Goal: Task Accomplishment & Management: Complete application form

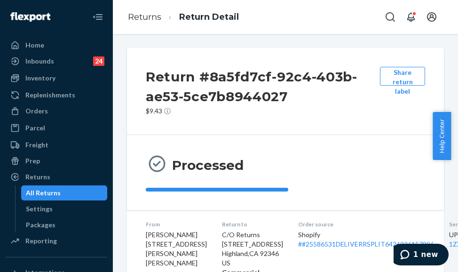
scroll to position [236, 0]
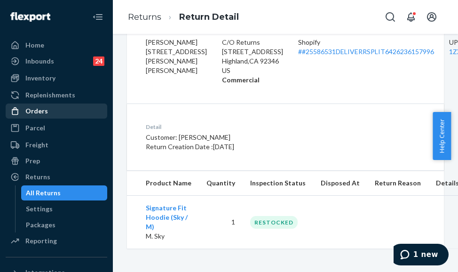
click at [64, 111] on div "Orders" at bounding box center [57, 110] width 100 height 13
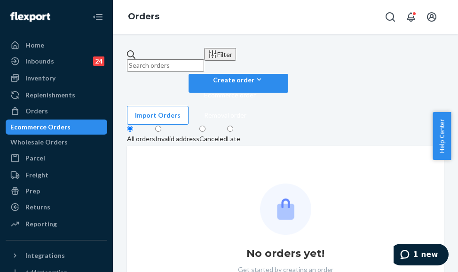
click at [190, 59] on input "text" at bounding box center [165, 65] width 77 height 12
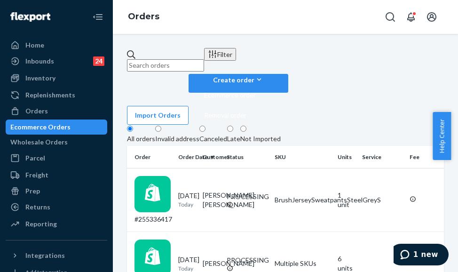
paste input "255030524"
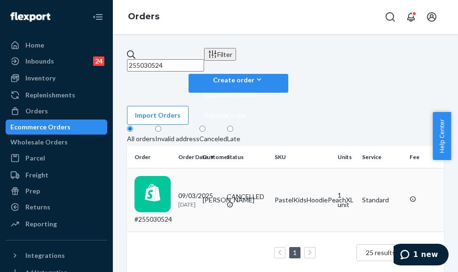
type input "255030524"
click at [195, 200] on p "[DATE]" at bounding box center [186, 204] width 17 height 8
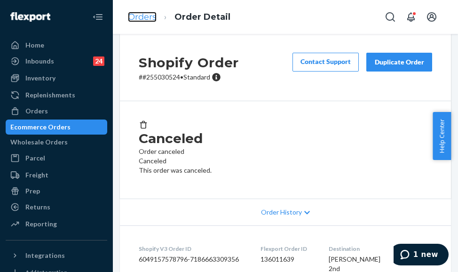
click at [135, 15] on link "Orders" at bounding box center [142, 17] width 29 height 10
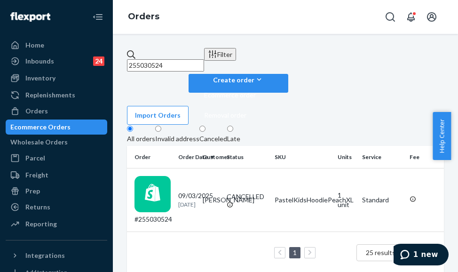
click at [168, 59] on input "255030524" at bounding box center [165, 65] width 77 height 12
paste input "135771"
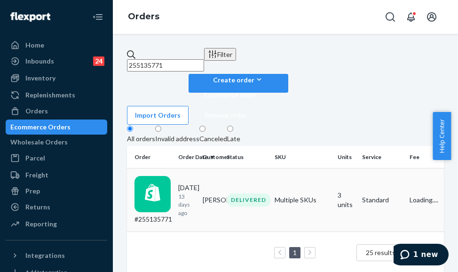
type input "255135771"
click at [174, 168] on td "#255135771" at bounding box center [150, 199] width 47 height 63
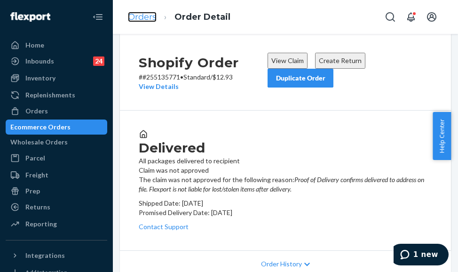
click at [154, 20] on link "Orders" at bounding box center [142, 17] width 29 height 10
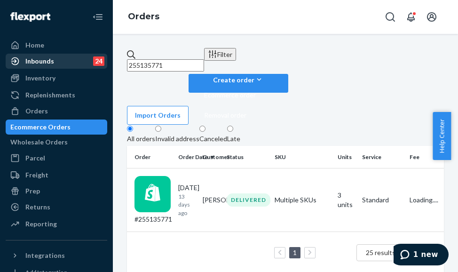
drag, startPoint x: 192, startPoint y: 58, endPoint x: 74, endPoint y: 59, distance: 118.0
click at [74, 59] on div "Home Inbounds 24 Shipping Plans Problems 24 Inventory Products Replenishments O…" at bounding box center [229, 136] width 458 height 272
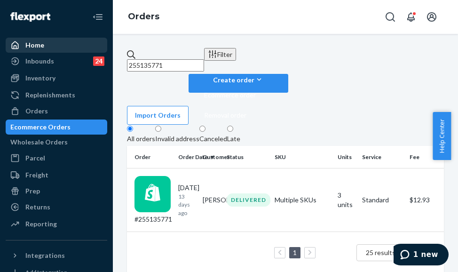
paste input "8206"
type input "255138206"
click at [171, 176] on div "#255138206" at bounding box center [152, 200] width 36 height 48
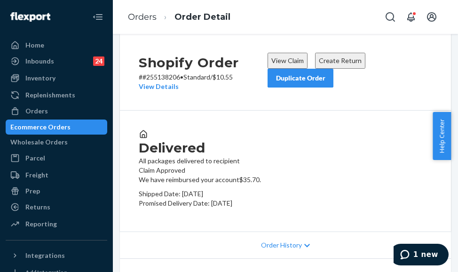
click at [299, 87] on button "Duplicate Order" at bounding box center [301, 78] width 66 height 19
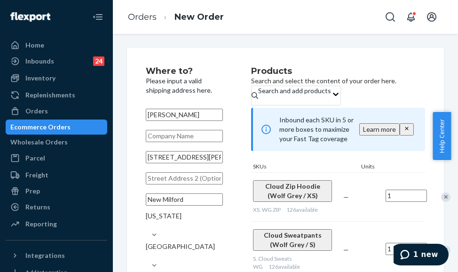
scroll to position [47, 0]
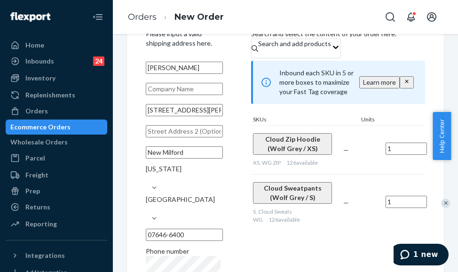
click at [441, 200] on div "Remove Item" at bounding box center [445, 202] width 9 height 9
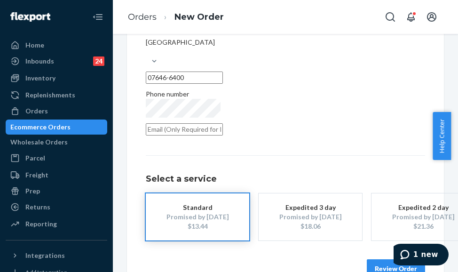
scroll to position [220, 0]
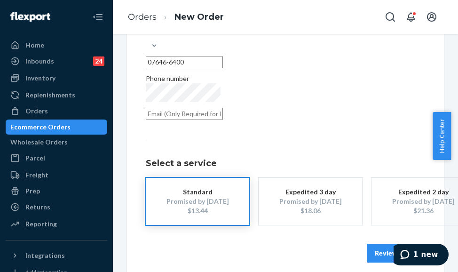
click at [381, 244] on button "Review Order" at bounding box center [396, 253] width 58 height 19
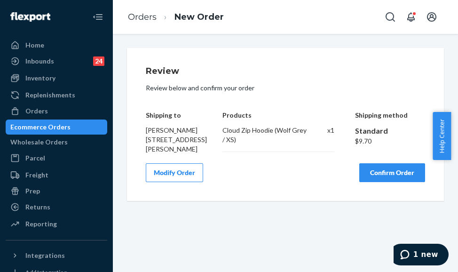
scroll to position [0, 0]
click at [381, 182] on button "Confirm Order" at bounding box center [392, 172] width 66 height 19
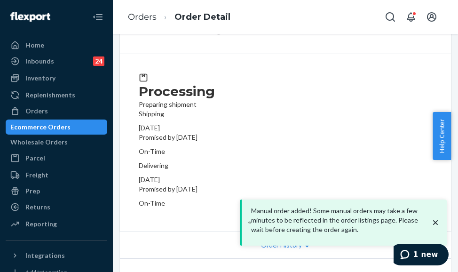
scroll to position [94, 0]
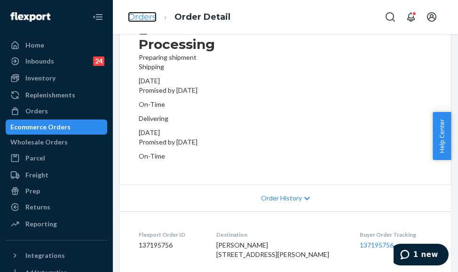
click at [139, 13] on link "Orders" at bounding box center [142, 17] width 29 height 10
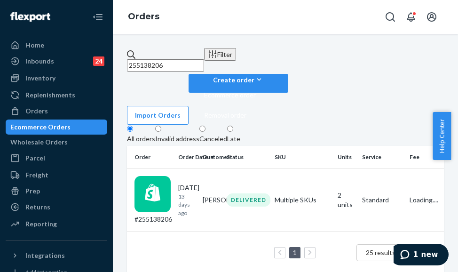
click at [179, 59] on input "255138206" at bounding box center [165, 65] width 77 height 12
paste input "235367"
type input "255235367"
click at [171, 176] on div "#255235367" at bounding box center [152, 200] width 36 height 48
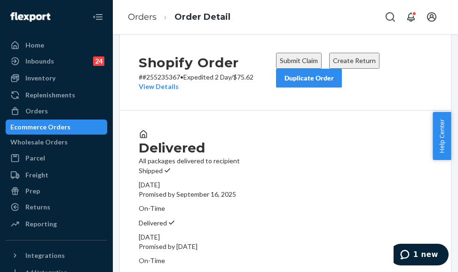
click at [300, 69] on button "Submit Claim" at bounding box center [299, 61] width 46 height 16
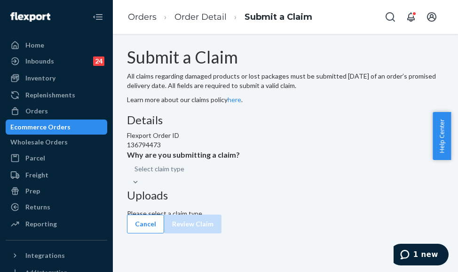
scroll to position [38, 0]
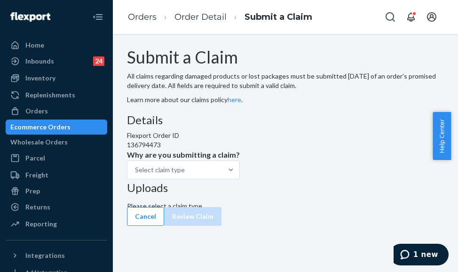
drag, startPoint x: 250, startPoint y: 126, endPoint x: 249, endPoint y: 130, distance: 4.8
click at [250, 126] on div "Details Flexport Order ID 136794473 Why are you submitting a claim? Select clai…" at bounding box center [285, 148] width 317 height 68
click at [222, 178] on div "Select claim type" at bounding box center [174, 169] width 95 height 17
click at [186, 174] on input "Why are you submitting a claim? Select claim type" at bounding box center [185, 169] width 1 height 9
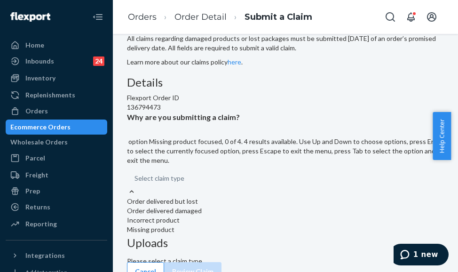
click at [240, 225] on div "Missing product" at bounding box center [285, 229] width 317 height 9
click at [185, 183] on input "Why are you submitting a claim? option Missing product focused, 0 of 4. 4 resul…" at bounding box center [184, 177] width 1 height 9
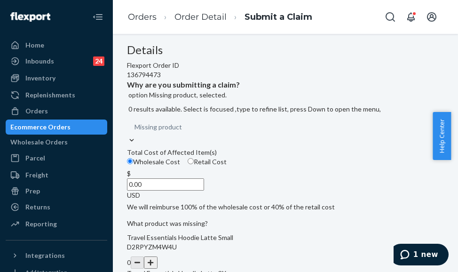
scroll to position [85, 0]
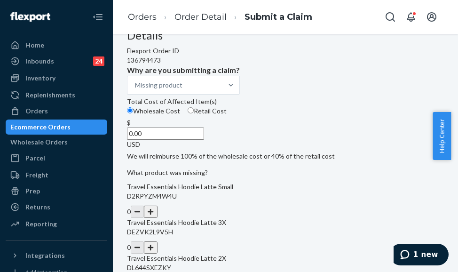
click at [201, 140] on input "0.00" at bounding box center [165, 133] width 77 height 12
type input "94.00"
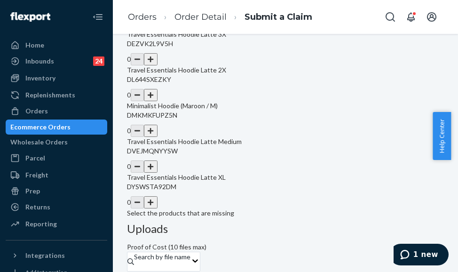
scroll to position [132, 0]
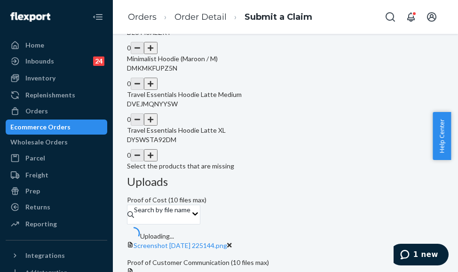
scroll to position [359, 0]
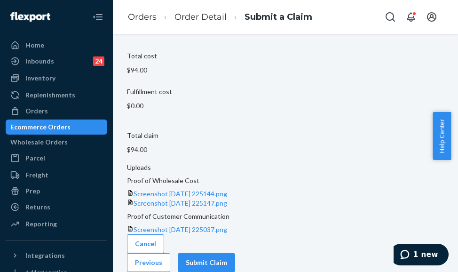
scroll to position [117, 0]
click at [235, 256] on button "Submit Claim" at bounding box center [206, 262] width 57 height 19
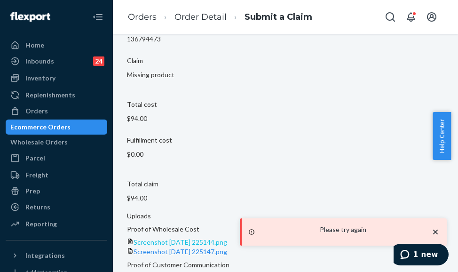
scroll to position [124, 0]
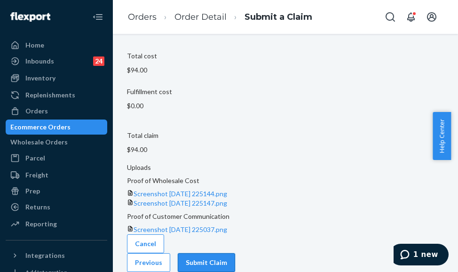
click at [235, 253] on button "Submit Claim" at bounding box center [206, 262] width 57 height 19
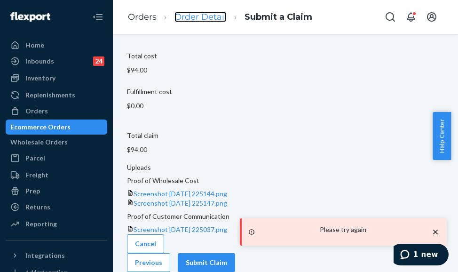
click at [183, 15] on link "Order Detail" at bounding box center [200, 17] width 52 height 10
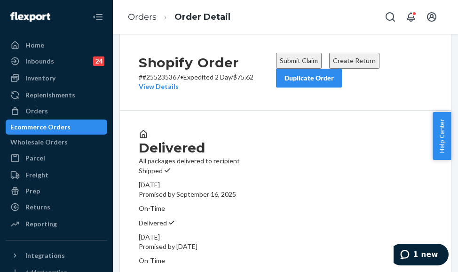
click at [289, 69] on button "Submit Claim" at bounding box center [299, 61] width 46 height 16
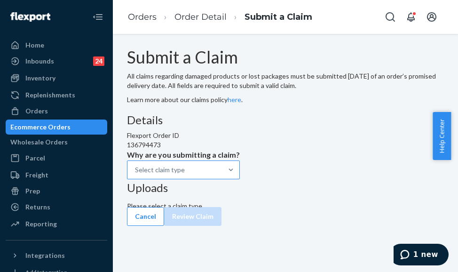
scroll to position [38, 0]
click at [222, 178] on div "Select claim type" at bounding box center [174, 169] width 95 height 17
click at [186, 174] on input "Why are you submitting a claim? Select claim type" at bounding box center [185, 169] width 1 height 9
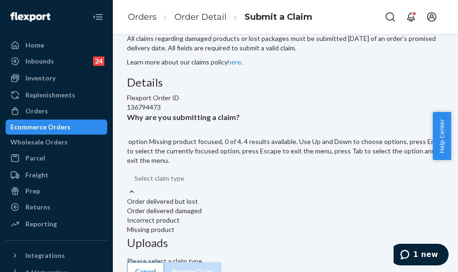
click at [243, 225] on div "Missing product" at bounding box center [285, 229] width 317 height 9
click at [185, 182] on input "Why are you submitting a claim? option Missing product focused, 0 of 4. 4 resul…" at bounding box center [184, 177] width 1 height 9
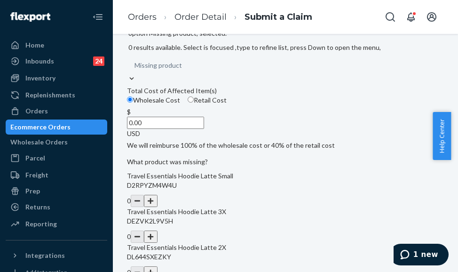
scroll to position [132, 0]
click at [191, 129] on input "0.00" at bounding box center [165, 123] width 77 height 12
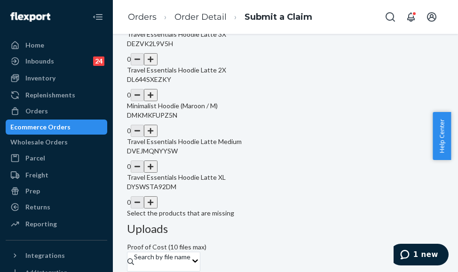
scroll to position [320, 0]
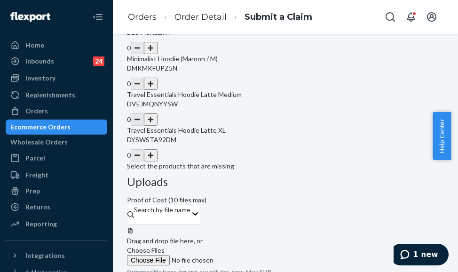
type input "94.00"
click at [157, 54] on button "button" at bounding box center [150, 48] width 13 height 12
click at [157, 126] on button "button" at bounding box center [150, 119] width 13 height 12
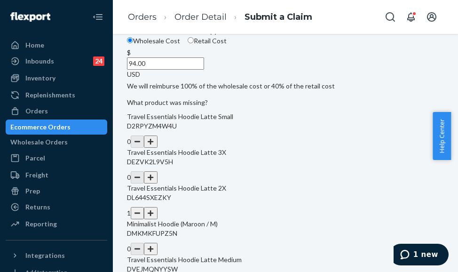
scroll to position [132, 0]
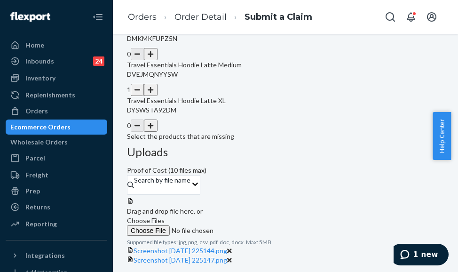
scroll to position [359, 0]
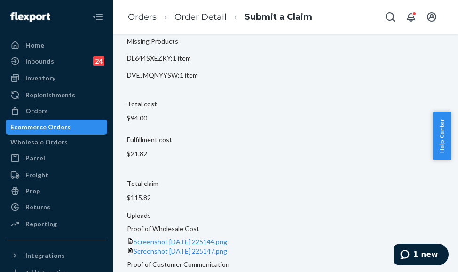
scroll to position [141, 0]
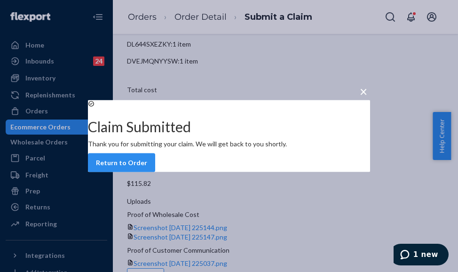
click at [138, 12] on div "× Claim Submitted Thank you for submitting your claim. We will get back to you …" at bounding box center [229, 136] width 458 height 272
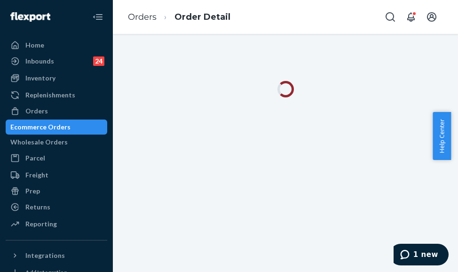
drag, startPoint x: 143, startPoint y: 25, endPoint x: 151, endPoint y: 23, distance: 8.3
click at [143, 25] on ol "Orders Order Detail" at bounding box center [179, 17] width 118 height 28
click at [152, 18] on link "Orders" at bounding box center [142, 17] width 29 height 10
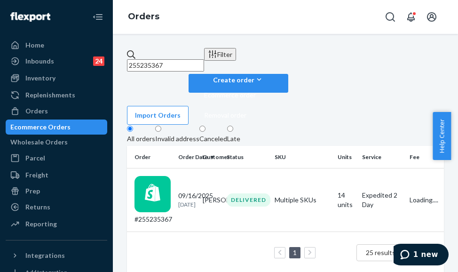
click at [174, 59] on input "255235367" at bounding box center [165, 65] width 77 height 12
paste input "044827"
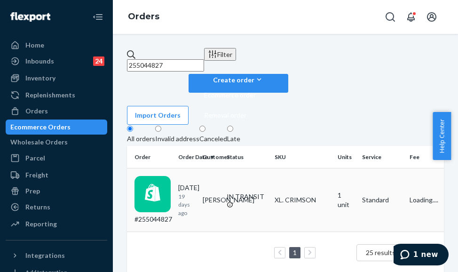
type input "255044827"
click at [174, 168] on td "#255044827" at bounding box center [150, 199] width 47 height 63
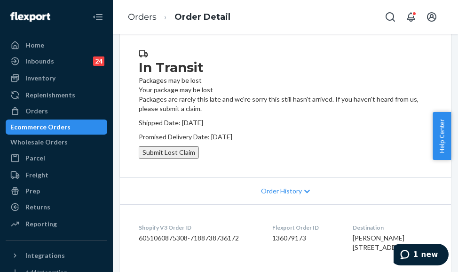
scroll to position [94, 0]
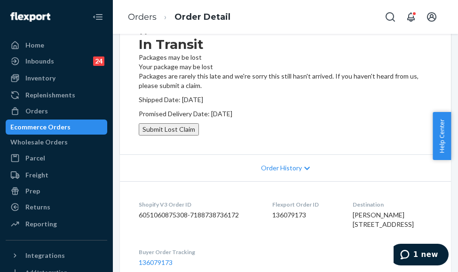
click at [199, 135] on button "Submit Lost Claim" at bounding box center [169, 129] width 60 height 12
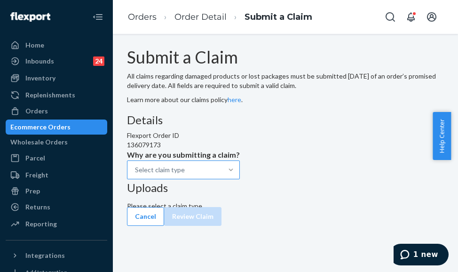
scroll to position [38, 0]
click at [239, 179] on div at bounding box center [230, 170] width 17 height 18
click at [186, 174] on input "Why are you submitting a claim? Select claim type" at bounding box center [185, 169] width 1 height 9
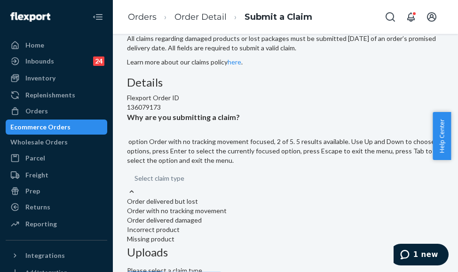
drag, startPoint x: 223, startPoint y: 103, endPoint x: 217, endPoint y: 123, distance: 20.5
click at [217, 197] on div "Order delivered but lost Order with no tracking movement Order delivered damage…" at bounding box center [285, 220] width 317 height 47
click at [185, 173] on input "Why are you submitting a claim? option Order with no tracking movement focused,…" at bounding box center [184, 177] width 1 height 9
click at [217, 206] on div "Order with no tracking movement" at bounding box center [285, 210] width 317 height 9
click at [185, 173] on input "Why are you submitting a claim? option Order with no tracking movement focused,…" at bounding box center [184, 177] width 1 height 9
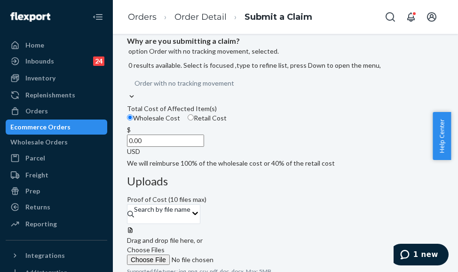
scroll to position [115, 0]
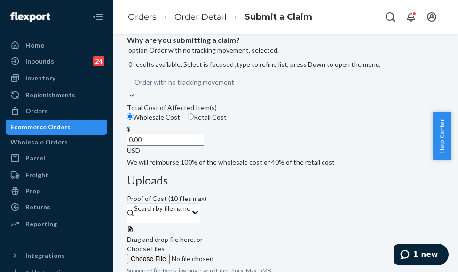
click at [204, 146] on input "0.00" at bounding box center [165, 140] width 77 height 12
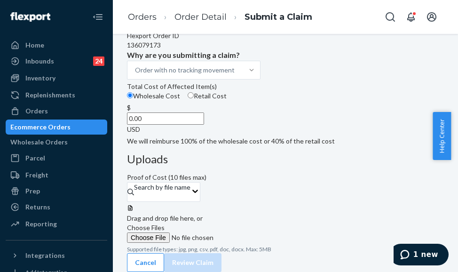
type input "2.00"
type input "47.00"
click at [165, 223] on span "Choose Files" at bounding box center [146, 227] width 38 height 8
click at [255, 232] on input "Choose Files" at bounding box center [191, 237] width 128 height 10
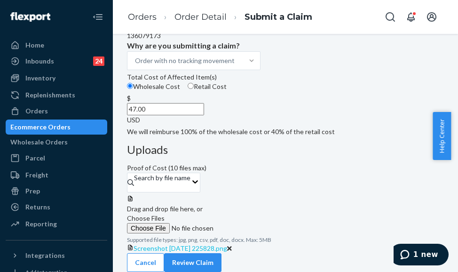
scroll to position [140, 0]
click at [221, 255] on button "Review Claim" at bounding box center [192, 262] width 57 height 19
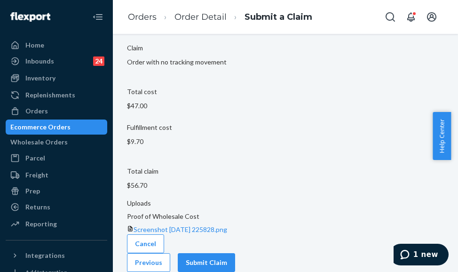
scroll to position [87, 0]
click at [235, 255] on button "Submit Claim" at bounding box center [206, 262] width 57 height 19
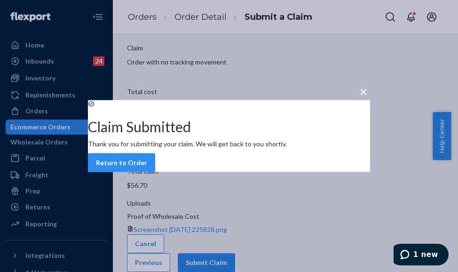
click at [357, 81] on button "×" at bounding box center [363, 89] width 13 height 16
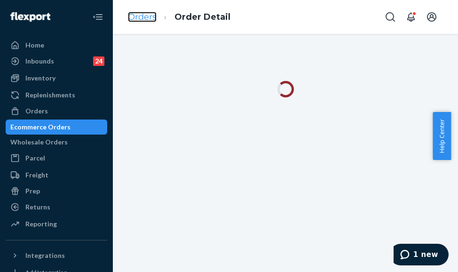
click at [155, 13] on link "Orders" at bounding box center [142, 17] width 29 height 10
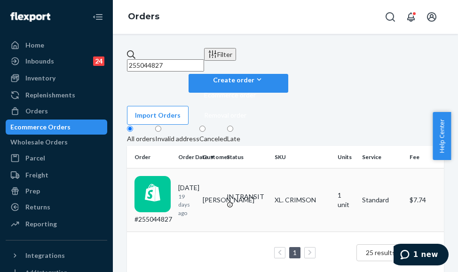
click at [195, 192] on p "19 days ago" at bounding box center [186, 204] width 17 height 24
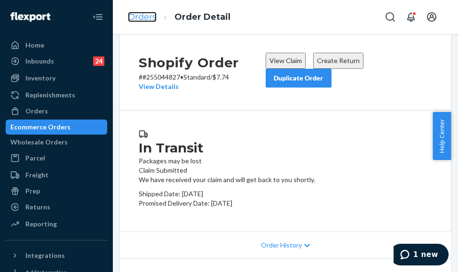
click at [145, 13] on link "Orders" at bounding box center [142, 17] width 29 height 10
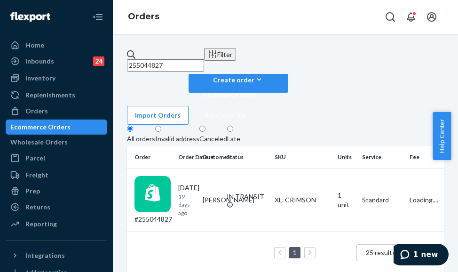
click at [155, 62] on input "255044827" at bounding box center [165, 65] width 77 height 12
paste input "110182"
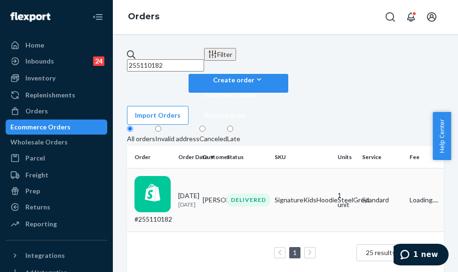
type input "255110182"
click at [174, 168] on td "#255110182" at bounding box center [150, 199] width 47 height 63
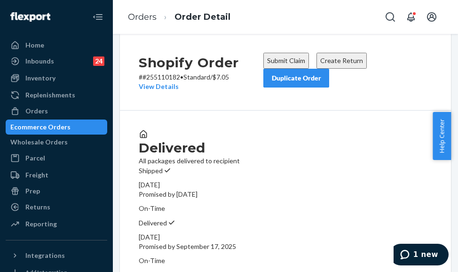
click at [308, 87] on button "Duplicate Order" at bounding box center [296, 78] width 66 height 19
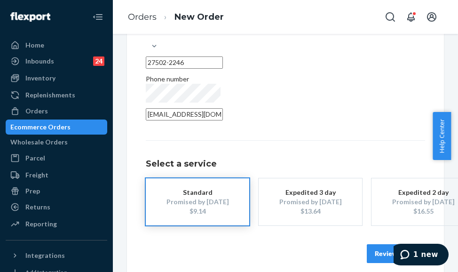
scroll to position [220, 0]
click at [380, 244] on button "Review Order" at bounding box center [396, 253] width 58 height 19
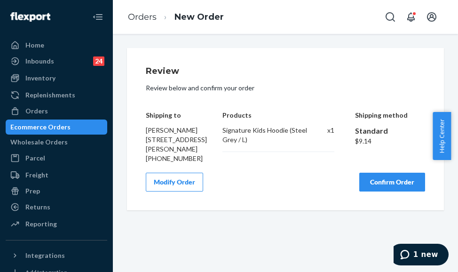
click at [379, 191] on button "Confirm Order" at bounding box center [392, 182] width 66 height 19
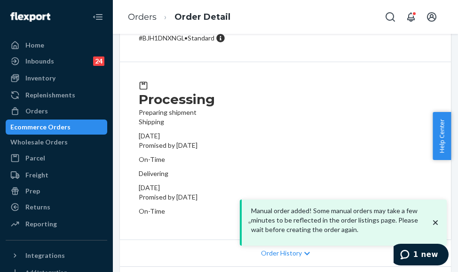
scroll to position [94, 0]
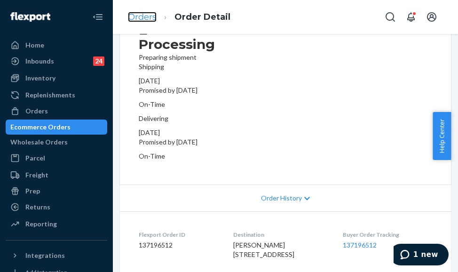
click at [149, 16] on link "Orders" at bounding box center [142, 17] width 29 height 10
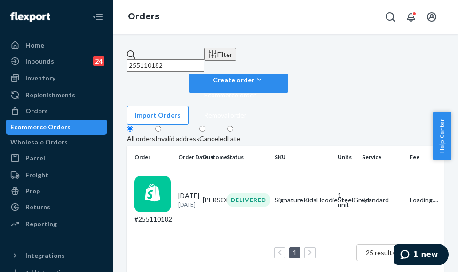
drag, startPoint x: 189, startPoint y: 58, endPoint x: 129, endPoint y: 55, distance: 60.2
click at [129, 59] on input "255110182" at bounding box center [165, 65] width 77 height 12
paste input "[PERSON_NAME]"
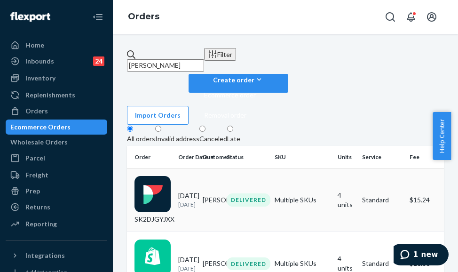
type input "[PERSON_NAME]"
click at [171, 176] on div "SK2DJGYJXX" at bounding box center [152, 200] width 36 height 48
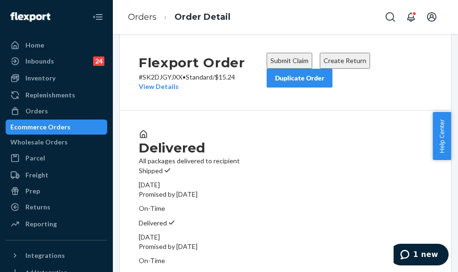
click at [287, 87] on button "Duplicate Order" at bounding box center [300, 78] width 66 height 19
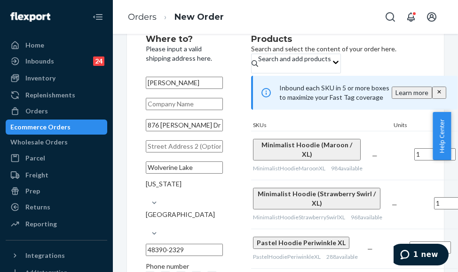
scroll to position [47, 0]
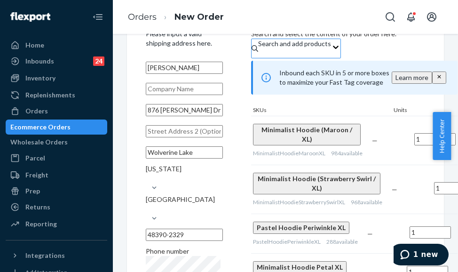
click at [297, 48] on div "Search and add products" at bounding box center [294, 43] width 73 height 9
click at [259, 55] on input "Search and add products" at bounding box center [258, 52] width 1 height 9
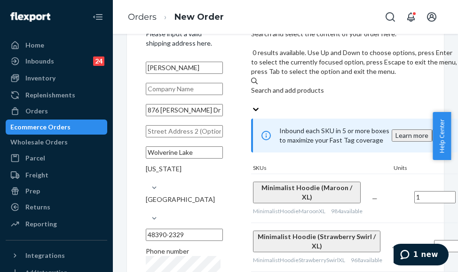
paste input "Pastel Hoodie Periwinkle / XL"
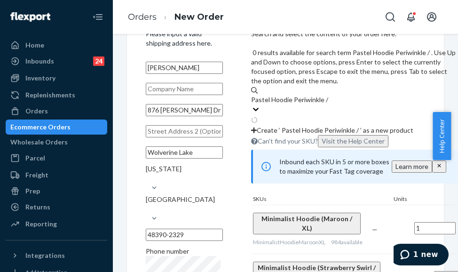
type input "Pastel Hoodie Periwinkle / L"
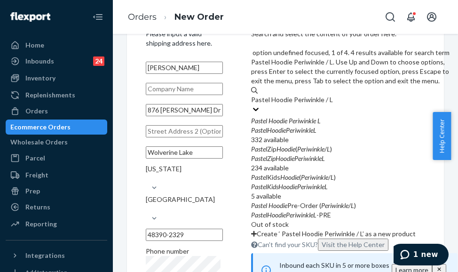
click at [336, 126] on div "PastelHoodiePeriwinkleL" at bounding box center [354, 130] width 206 height 9
click at [334, 95] on input "Pastel Hoodie Periwinkle / L" at bounding box center [292, 99] width 83 height 9
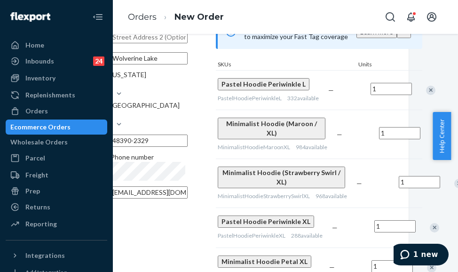
scroll to position [141, 35]
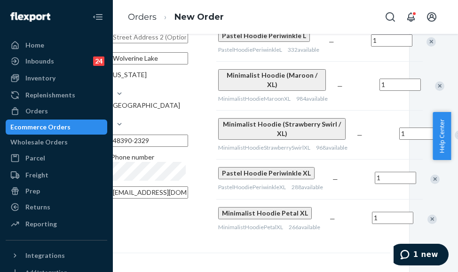
click at [427, 185] on div at bounding box center [430, 178] width 24 height 25
click at [430, 184] on div "Remove Item" at bounding box center [434, 178] width 9 height 9
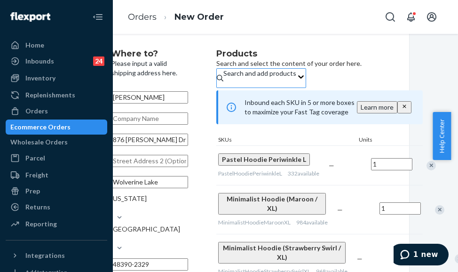
scroll to position [0, 35]
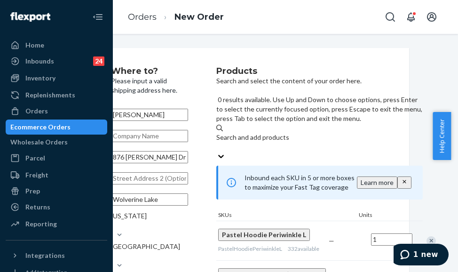
click at [314, 133] on div "Search and add products" at bounding box center [319, 142] width 206 height 19
click at [217, 142] on input "0 results available. Use Up and Down to choose options, press Enter to select t…" at bounding box center [216, 146] width 1 height 9
paste input "Minimalist Hoodie Strawberry Swirl / XL"
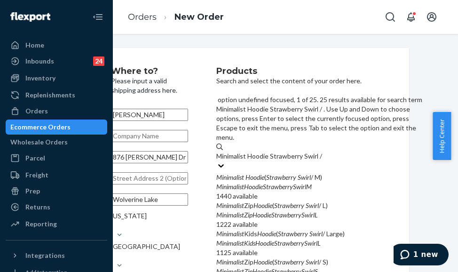
type input "Minimalist Hoodie Strawberry Swirl / L"
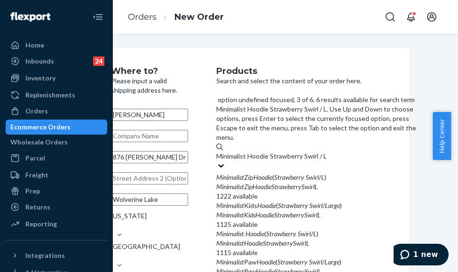
click at [344, 238] on div "MinimalistHoodieStrawberrySwirlL" at bounding box center [319, 242] width 206 height 9
click at [328, 161] on input "Minimalist Hoodie Strawberry Swirl / L" at bounding box center [272, 155] width 112 height 9
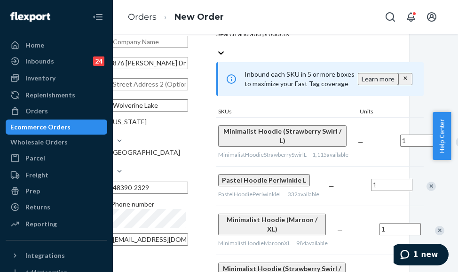
scroll to position [141, 35]
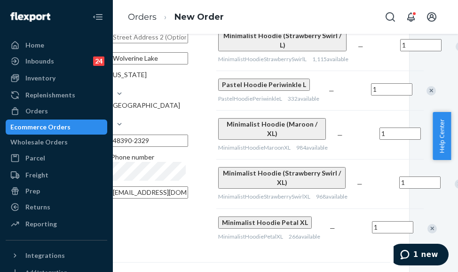
click at [455, 189] on div "Remove Item" at bounding box center [459, 183] width 9 height 9
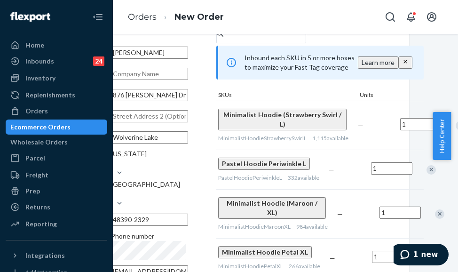
scroll to position [47, 35]
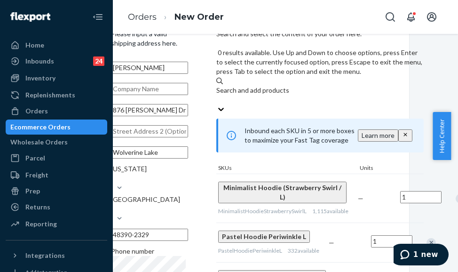
click at [305, 86] on div "Search and add products" at bounding box center [319, 95] width 207 height 19
click at [217, 95] on input "0 results available. Use Up and Down to choose options, press Enter to select t…" at bounding box center [216, 99] width 1 height 9
paste input "Minimalist Hoodie Petal / XL"
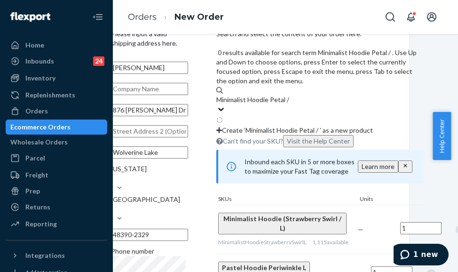
type input "Minimalist Hoodie Petal / L"
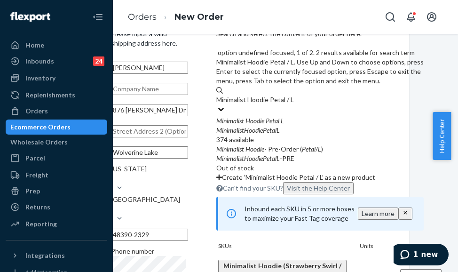
click at [328, 126] on div "MinimalistHoodiePetalL" at bounding box center [319, 130] width 207 height 9
click at [295, 95] on input "Minimalist Hoodie Petal / L" at bounding box center [255, 99] width 79 height 9
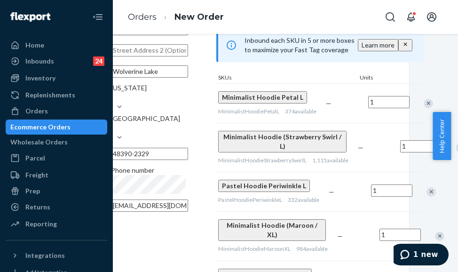
scroll to position [141, 35]
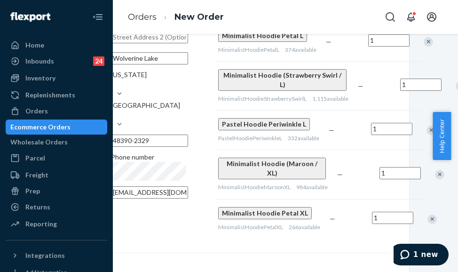
click at [429, 224] on div "Remove Item" at bounding box center [431, 218] width 9 height 9
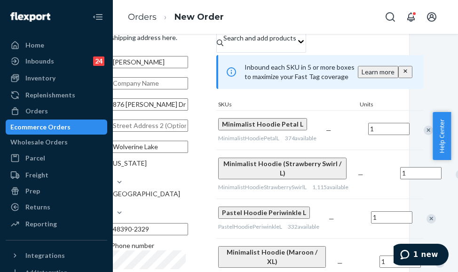
scroll to position [47, 35]
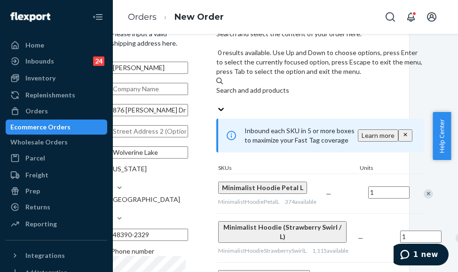
click at [312, 86] on div "Search and add products" at bounding box center [319, 95] width 207 height 19
click at [217, 95] on input "0 results available. Use Up and Down to choose options, press Enter to select t…" at bounding box center [216, 99] width 1 height 9
paste input "Minimalist Hoodie Maroon / XL"
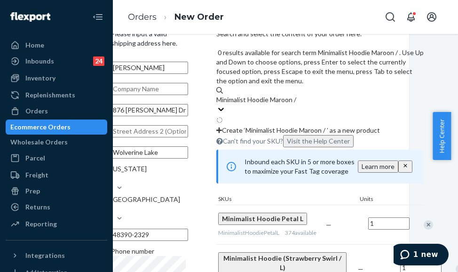
type input "Minimalist Hoodie Maroon / L"
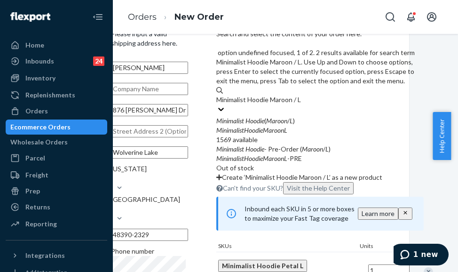
click at [313, 126] on div "MinimalistHoodieMaroonL" at bounding box center [319, 130] width 207 height 9
click at [303, 95] on input "Minimalist Hoodie Maroon / L" at bounding box center [259, 99] width 87 height 9
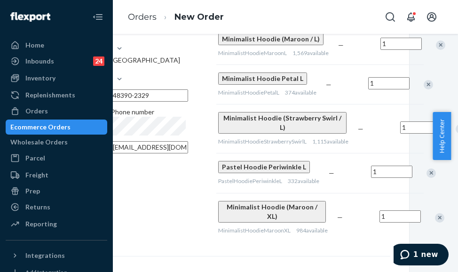
scroll to position [188, 35]
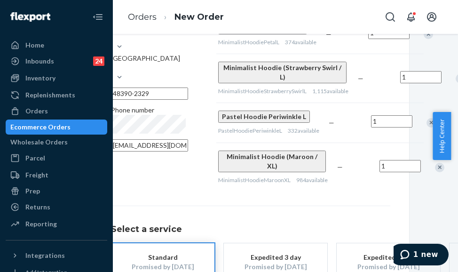
click at [435, 172] on div "Remove Item" at bounding box center [439, 167] width 9 height 9
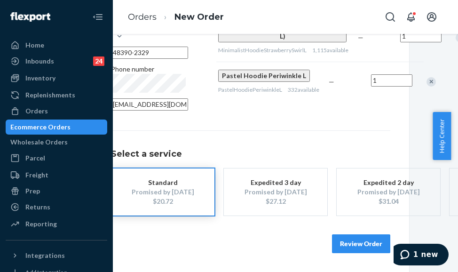
click at [341, 234] on button "Review Order" at bounding box center [361, 243] width 58 height 19
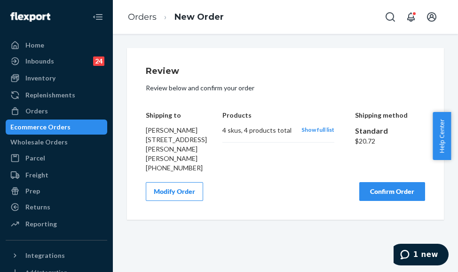
scroll to position [0, 0]
click at [363, 190] on button "Confirm Order" at bounding box center [392, 191] width 66 height 19
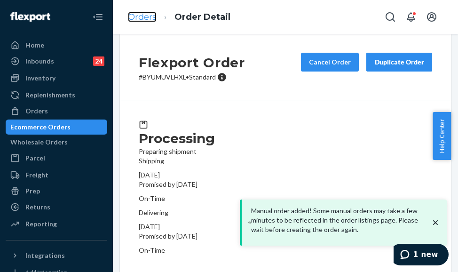
click at [138, 15] on link "Orders" at bounding box center [142, 17] width 29 height 10
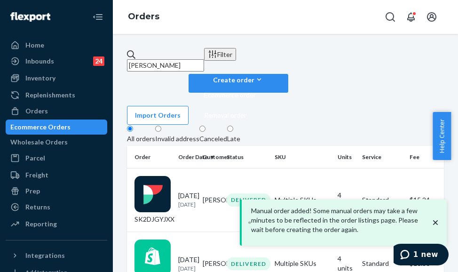
drag, startPoint x: 187, startPoint y: 63, endPoint x: 125, endPoint y: 64, distance: 62.5
click at [120, 63] on div "[PERSON_NAME] Filter Import Orders Create order Ecommerce order Removal order A…" at bounding box center [285, 192] width 331 height 289
paste input "254027512"
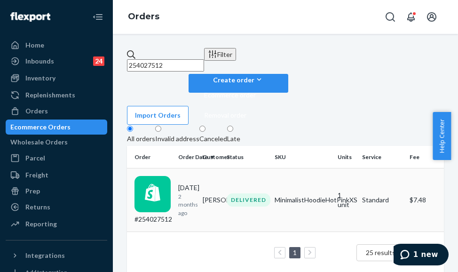
type input "254027512"
click at [174, 168] on td "#254027512" at bounding box center [150, 199] width 47 height 63
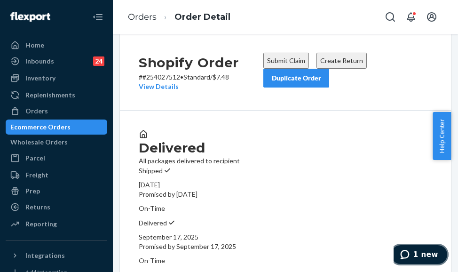
click at [409, 251] on icon "1 new" at bounding box center [404, 254] width 9 height 9
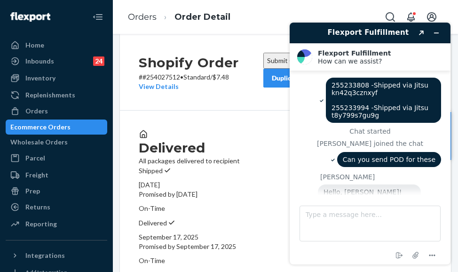
scroll to position [475, 0]
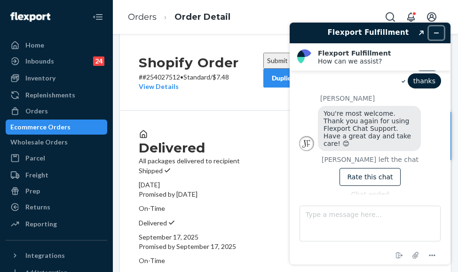
click at [439, 33] on icon "Minimize widget" at bounding box center [436, 33] width 7 height 7
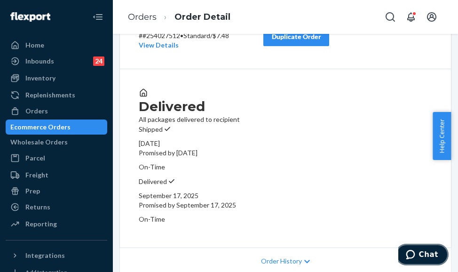
scroll to position [0, 0]
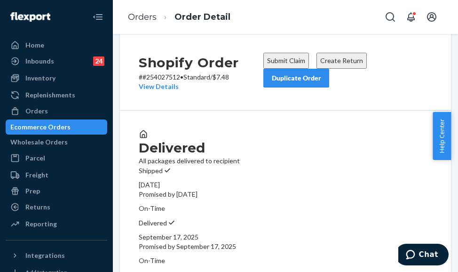
click at [351, 69] on button "Create Return" at bounding box center [341, 61] width 50 height 16
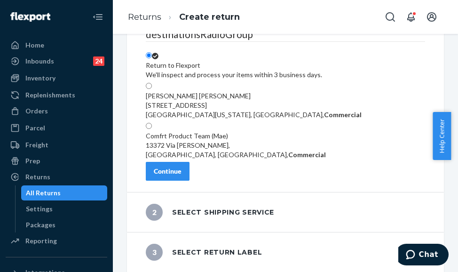
scroll to position [83, 0]
click at [181, 173] on div "Continue" at bounding box center [168, 170] width 28 height 9
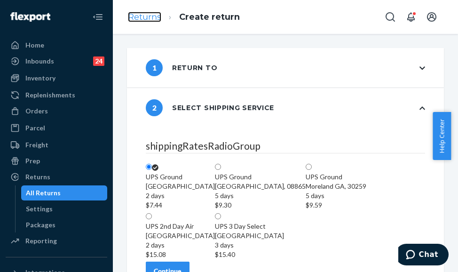
click at [131, 20] on link "Returns" at bounding box center [144, 17] width 33 height 10
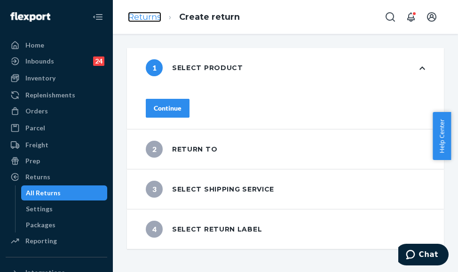
click at [149, 18] on link "Returns" at bounding box center [144, 17] width 33 height 10
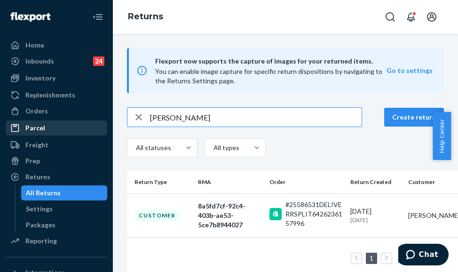
click at [31, 120] on link "Parcel" at bounding box center [57, 127] width 102 height 15
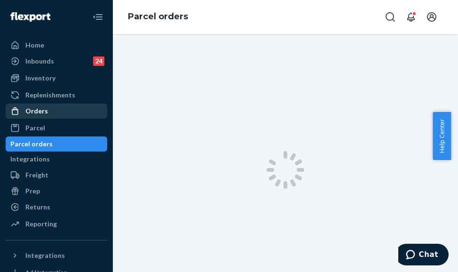
click at [36, 105] on div "Orders" at bounding box center [57, 110] width 100 height 13
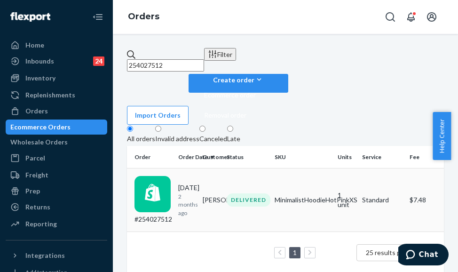
click at [174, 168] on td "#254027512" at bounding box center [150, 199] width 47 height 63
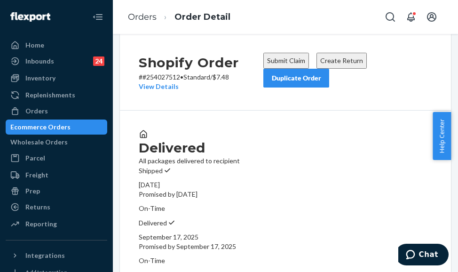
click at [286, 83] on div "Duplicate Order" at bounding box center [296, 77] width 50 height 9
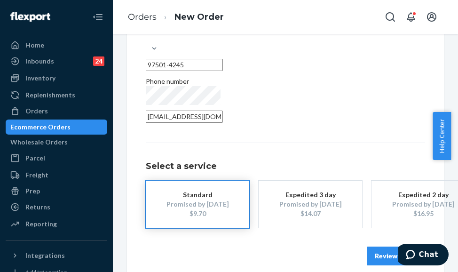
scroll to position [220, 0]
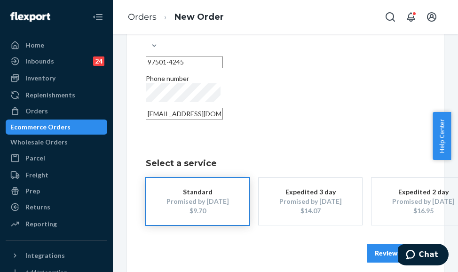
click at [378, 244] on button "Review Order" at bounding box center [396, 253] width 58 height 19
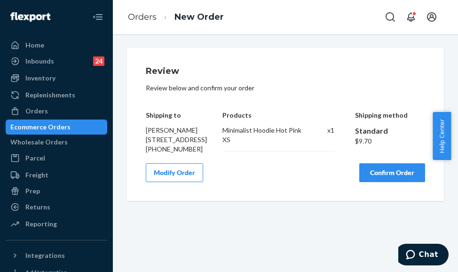
click at [386, 182] on button "Confirm Order" at bounding box center [392, 172] width 66 height 19
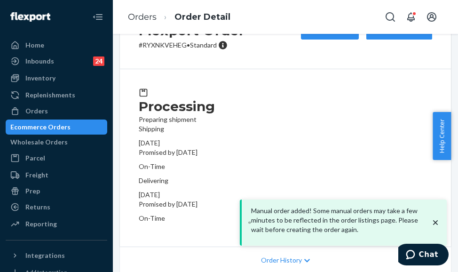
scroll to position [47, 0]
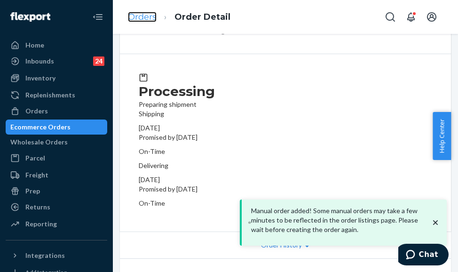
click at [138, 21] on link "Orders" at bounding box center [142, 17] width 29 height 10
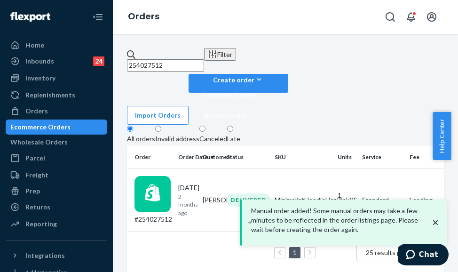
click at [170, 59] on input "254027512" at bounding box center [165, 65] width 77 height 12
paste input "5158373"
type input "255158373"
click at [174, 168] on td "#255158373" at bounding box center [150, 199] width 47 height 63
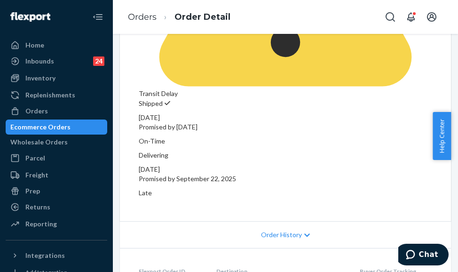
scroll to position [376, 0]
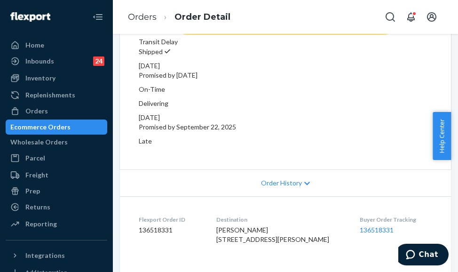
click at [136, 10] on ol "Orders Order Detail" at bounding box center [179, 17] width 118 height 28
click at [137, 19] on link "Orders" at bounding box center [142, 17] width 29 height 10
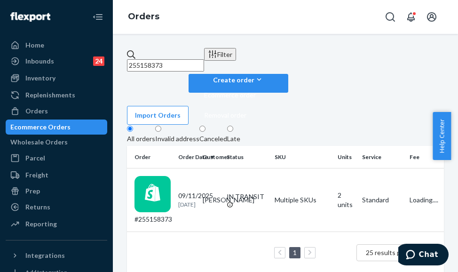
click at [171, 59] on input "255158373" at bounding box center [165, 65] width 77 height 12
paste input "491625"
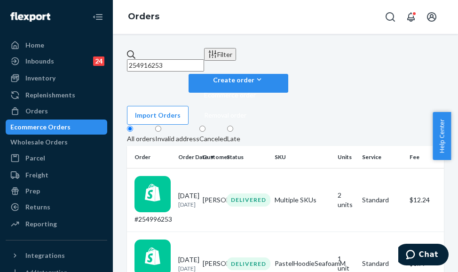
drag, startPoint x: 150, startPoint y: 63, endPoint x: 124, endPoint y: 63, distance: 25.9
paste input "80122"
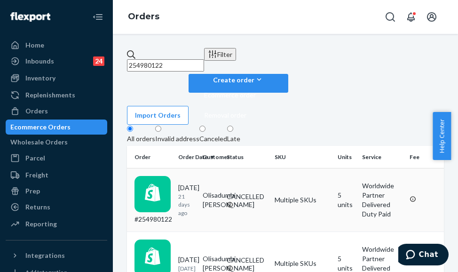
type input "254980122"
click at [195, 192] on p "21 days ago" at bounding box center [186, 204] width 17 height 24
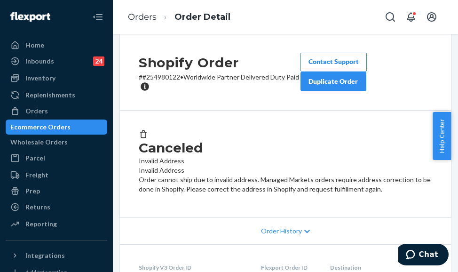
click at [316, 86] on div "Duplicate Order" at bounding box center [333, 81] width 50 height 9
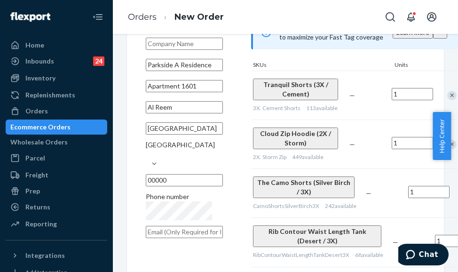
scroll to position [73, 0]
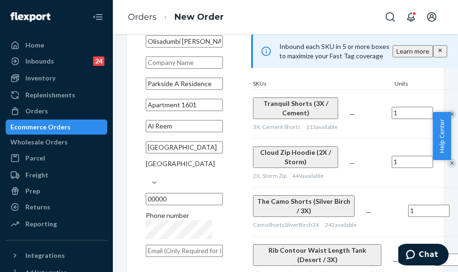
click at [192, 193] on input "00000" at bounding box center [184, 199] width 77 height 12
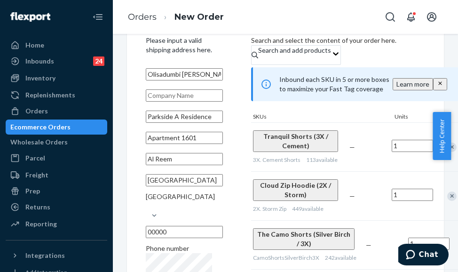
scroll to position [26, 0]
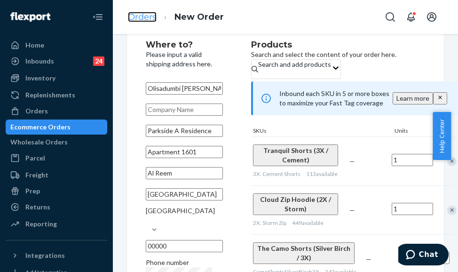
click at [144, 15] on link "Orders" at bounding box center [142, 17] width 29 height 10
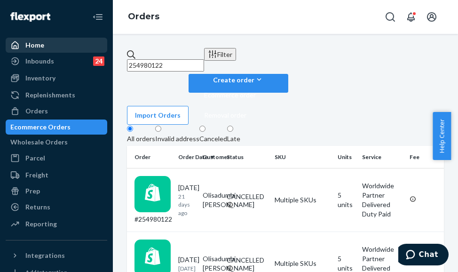
drag, startPoint x: 172, startPoint y: 62, endPoint x: 59, endPoint y: 48, distance: 113.7
click at [59, 48] on div "Home Inbounds 24 Shipping Plans Problems 24 Inventory Products Replenishments O…" at bounding box center [229, 136] width 458 height 272
paste input "828387"
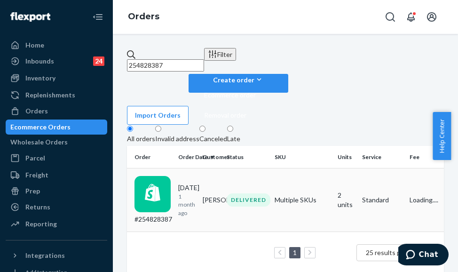
type input "254828387"
click at [174, 168] on td "#254828387" at bounding box center [150, 199] width 47 height 63
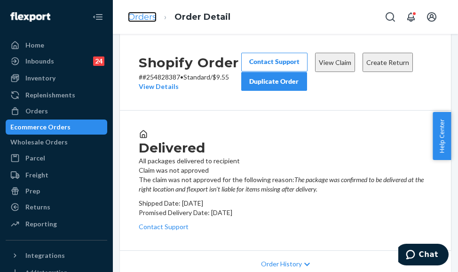
click at [134, 17] on link "Orders" at bounding box center [142, 17] width 29 height 10
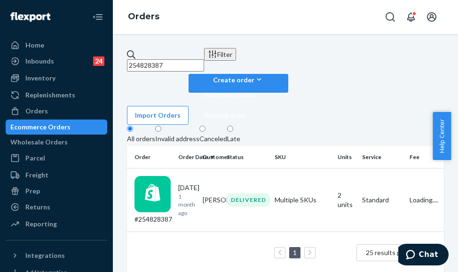
drag, startPoint x: 170, startPoint y: 59, endPoint x: 137, endPoint y: 54, distance: 32.8
click at [137, 54] on div "254828387" at bounding box center [165, 61] width 77 height 22
paste input "[PERSON_NAME]"
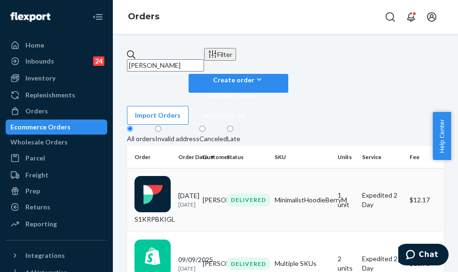
type input "[PERSON_NAME]"
click at [174, 168] on td "S1KRPBKIGL" at bounding box center [150, 199] width 47 height 63
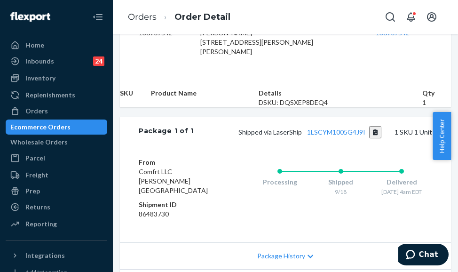
scroll to position [329, 0]
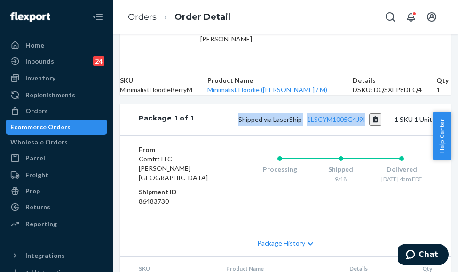
drag, startPoint x: 220, startPoint y: 182, endPoint x: 351, endPoint y: 190, distance: 130.5
click at [351, 135] on div "Package 1 of 1 Shipped via LaserShip 1LSCYM1005G4J9I 1 SKU 1 Unit" at bounding box center [285, 119] width 331 height 31
copy span "Shipped via LaserShip 1LSCYM1005G4J9I"
click at [143, 19] on link "Orders" at bounding box center [142, 17] width 29 height 10
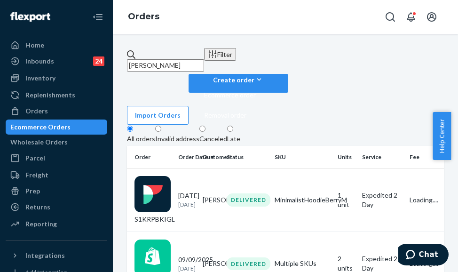
drag, startPoint x: 195, startPoint y: 55, endPoint x: 118, endPoint y: 55, distance: 76.6
click at [118, 55] on div "[PERSON_NAME] Filter Import Orders Create order Ecommerce order Removal order A…" at bounding box center [285, 153] width 345 height 238
paste input "255335976"
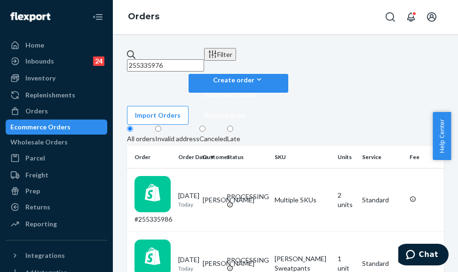
drag, startPoint x: 179, startPoint y: 59, endPoint x: 124, endPoint y: 60, distance: 55.5
paste input "044207"
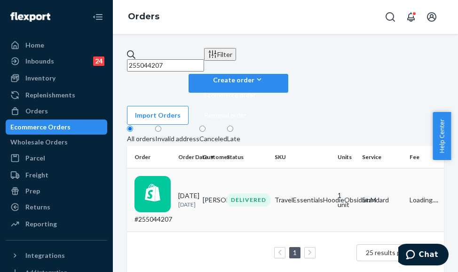
type input "255044207"
click at [174, 168] on td "#255044207" at bounding box center [150, 199] width 47 height 63
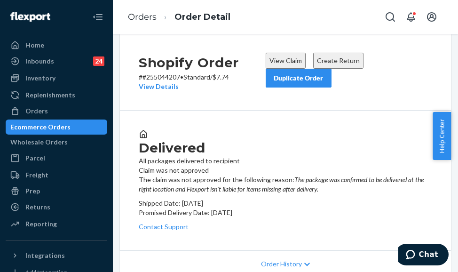
click at [301, 83] on div "Duplicate Order" at bounding box center [299, 77] width 50 height 9
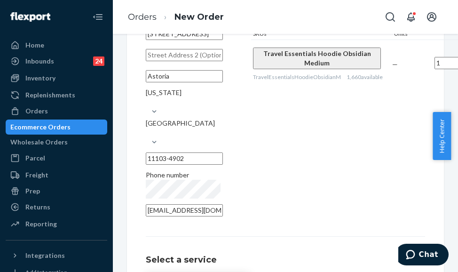
scroll to position [220, 0]
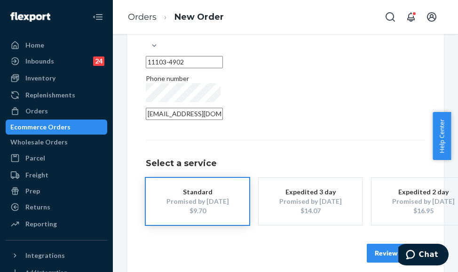
click at [385, 244] on button "Review Order" at bounding box center [396, 253] width 58 height 19
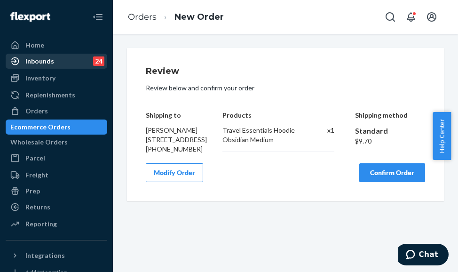
scroll to position [0, 0]
click at [359, 182] on button "Confirm Order" at bounding box center [392, 172] width 66 height 19
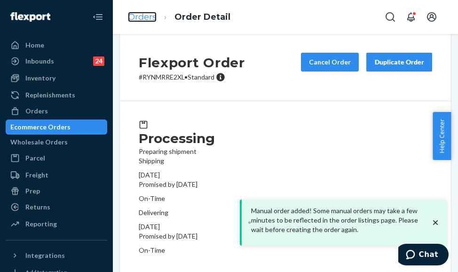
click at [132, 18] on link "Orders" at bounding box center [142, 17] width 29 height 10
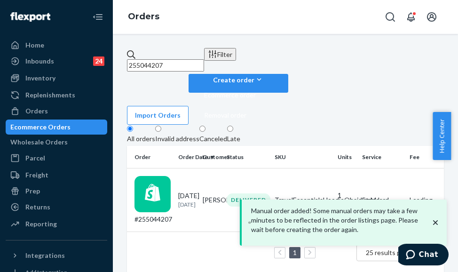
drag, startPoint x: 182, startPoint y: 53, endPoint x: 120, endPoint y: 58, distance: 62.7
click at [120, 58] on div "255044207 Filter Import Orders Create order Ecommerce order Removal order All o…" at bounding box center [285, 160] width 331 height 225
paste input "[PERSON_NAME]"
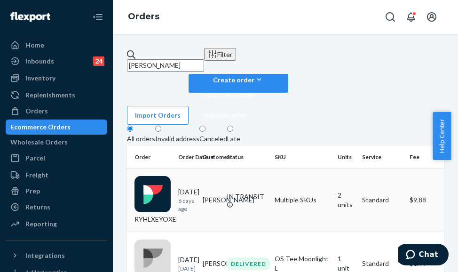
type input "[PERSON_NAME]"
click at [174, 168] on td "RYHLXEYOXE" at bounding box center [150, 199] width 47 height 63
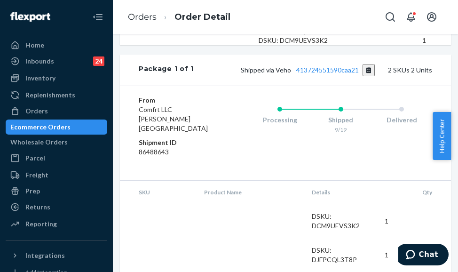
scroll to position [423, 0]
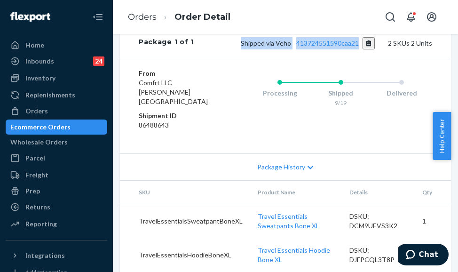
drag, startPoint x: 228, startPoint y: 119, endPoint x: 346, endPoint y: 118, distance: 118.9
click at [346, 49] on div "Shipped via Veho 413724551590caa21 2 SKUs 2 Units" at bounding box center [313, 43] width 238 height 12
copy span "Shipped via Veho 413724551590caa21"
